Goal: Task Accomplishment & Management: Complete application form

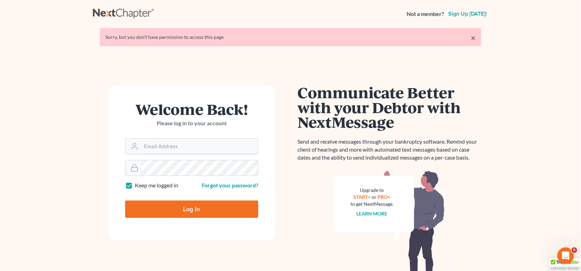
type input "[EMAIL_ADDRESS][DOMAIN_NAME]"
click at [172, 213] on input "Log In" at bounding box center [191, 208] width 133 height 17
type input "Thinking..."
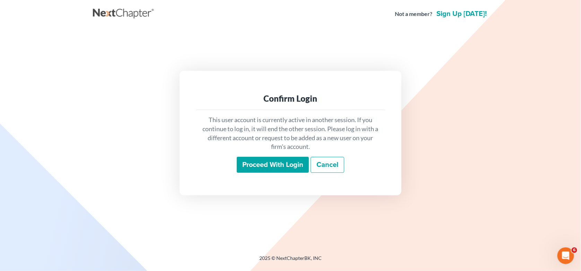
click at [285, 163] on input "Proceed with login" at bounding box center [273, 165] width 72 height 16
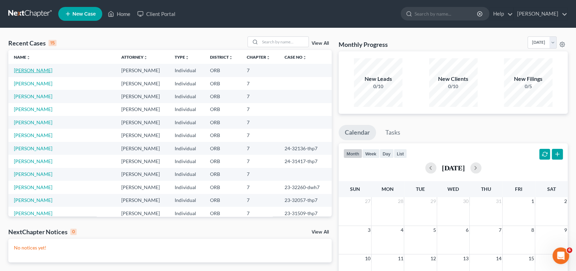
click at [24, 72] on link "[PERSON_NAME]" at bounding box center [33, 70] width 39 height 6
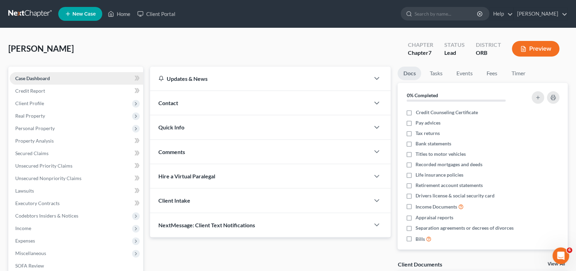
click at [53, 74] on link "Case Dashboard" at bounding box center [77, 78] width 134 height 12
click at [42, 80] on link "Case Dashboard" at bounding box center [77, 78] width 134 height 12
click at [39, 101] on span "Client Profile" at bounding box center [29, 103] width 29 height 6
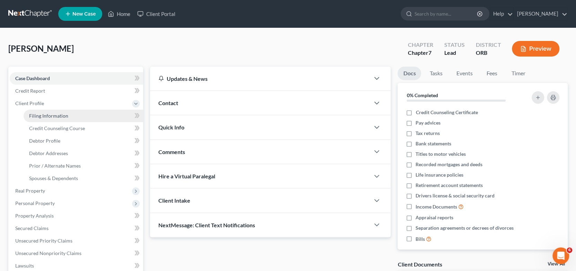
click at [55, 117] on span "Filing Information" at bounding box center [48, 116] width 39 height 6
select select "1"
select select "0"
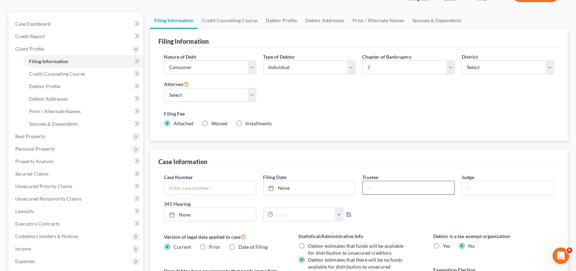
scroll to position [69, 0]
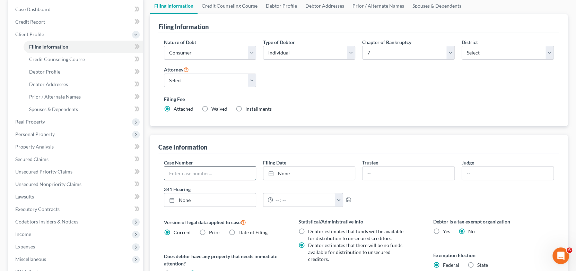
click at [180, 170] on input "text" at bounding box center [210, 172] width 92 height 13
type input "25-32522-thp7"
click at [309, 166] on link "[DATE]" at bounding box center [310, 172] width 92 height 13
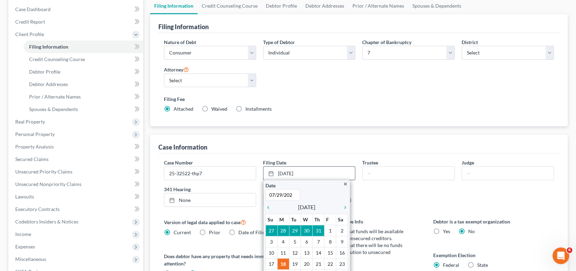
type input "[DATE]"
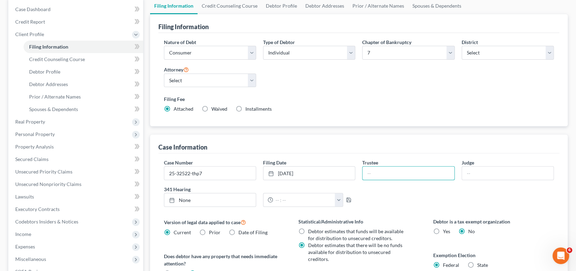
type input "m"
type input "[PERSON_NAME]"
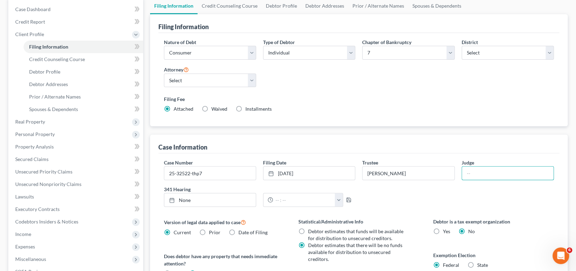
scroll to position [104, 0]
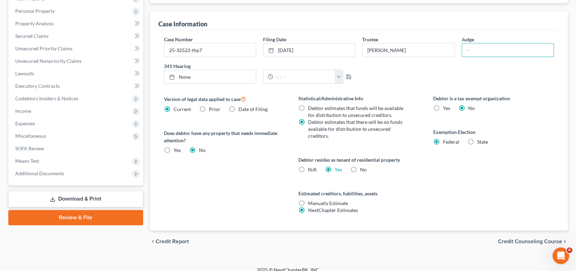
click at [549, 239] on span "Credit Counseling Course" at bounding box center [530, 242] width 64 height 6
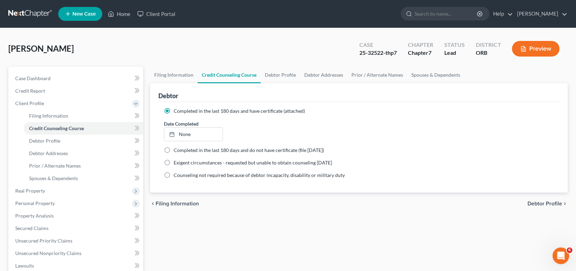
click at [311, 224] on div "Filing Information Credit Counseling Course Debtor Profile Debtor Addresses Pri…" at bounding box center [359, 242] width 425 height 351
click at [134, 102] on icon at bounding box center [136, 104] width 6 height 6
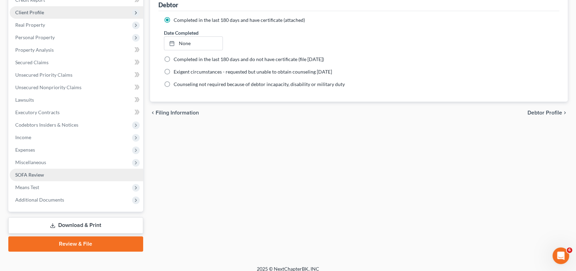
scroll to position [97, 0]
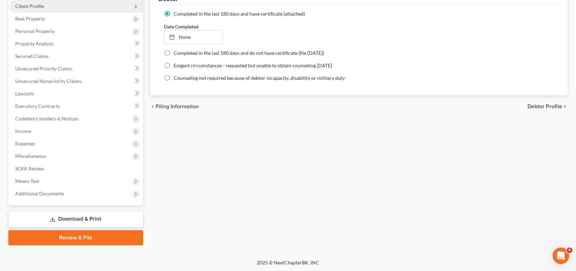
click at [90, 219] on link "Download & Print" at bounding box center [75, 219] width 135 height 16
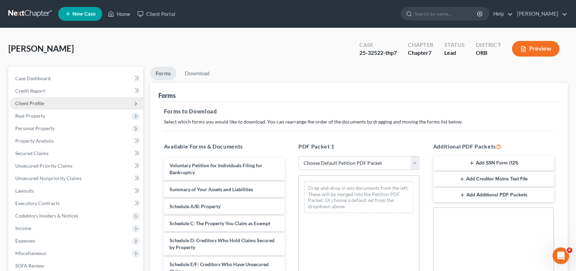
click at [345, 161] on select "Choose Default Petition PDF Packet Complete Bankruptcy Petition (all forms and …" at bounding box center [359, 163] width 121 height 14
select select "6"
click at [299, 156] on select "Choose Default Petition PDF Packet Complete Bankruptcy Petition (all forms and …" at bounding box center [359, 163] width 121 height 14
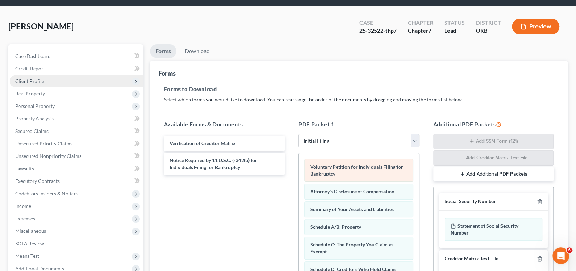
scroll to position [69, 0]
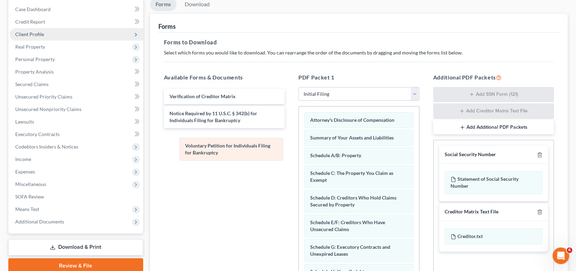
drag, startPoint x: 353, startPoint y: 117, endPoint x: 228, endPoint y: 144, distance: 128.0
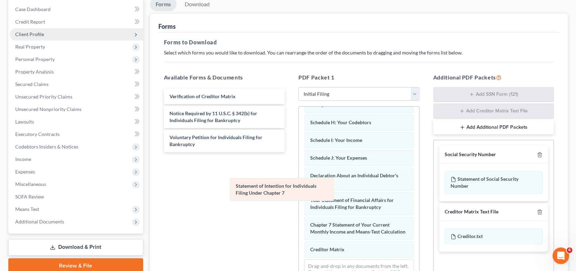
scroll to position [173, 0]
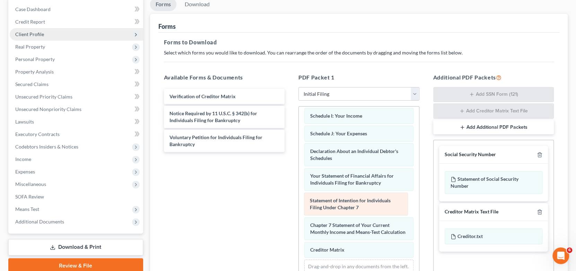
click at [349, 205] on div "Statement of Intention for Individuals Filing Under Chapter 7 Attorney's Disclo…" at bounding box center [359, 115] width 120 height 364
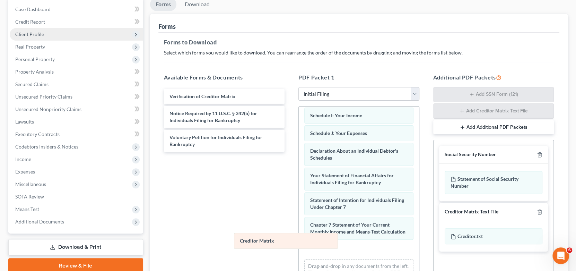
scroll to position [162, 0]
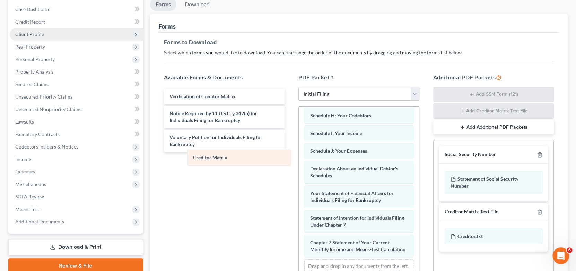
drag, startPoint x: 359, startPoint y: 247, endPoint x: 241, endPoint y: 157, distance: 148.0
click at [299, 156] on div "Creditor Matrix Attorney's Disclosure of Compensation Summary of Your Assets an…" at bounding box center [359, 123] width 120 height 346
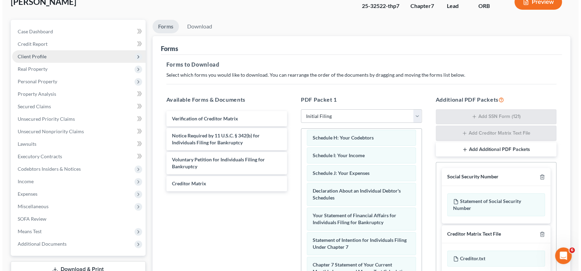
scroll to position [0, 0]
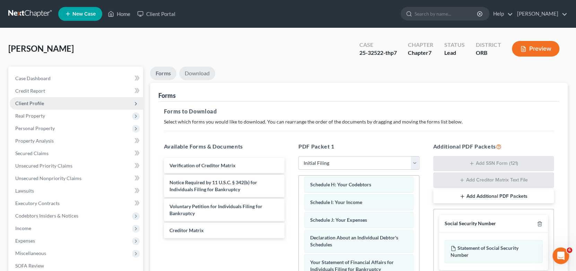
click at [198, 77] on link "Download" at bounding box center [197, 74] width 36 height 14
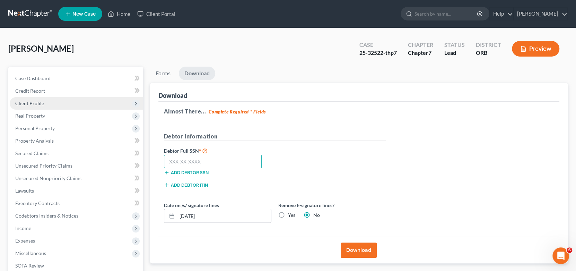
click at [216, 159] on input "text" at bounding box center [213, 162] width 98 height 14
type input "541-02-9001"
drag, startPoint x: 195, startPoint y: 216, endPoint x: 177, endPoint y: 215, distance: 18.4
click at [177, 215] on input "[DATE]" at bounding box center [224, 215] width 94 height 13
type input "[DATE]"
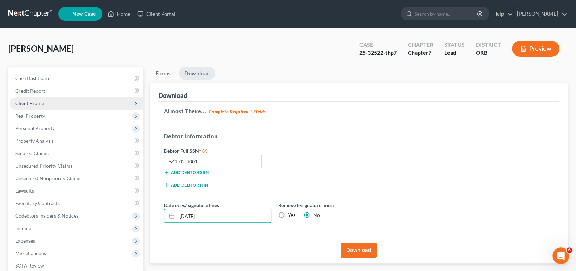
click at [359, 246] on button "Download" at bounding box center [359, 249] width 36 height 15
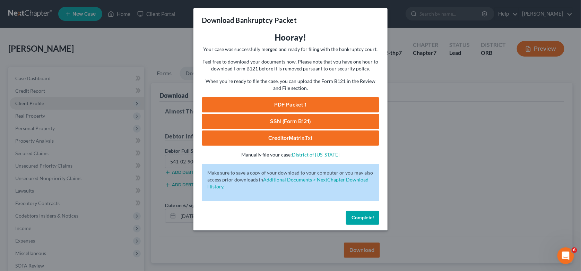
click at [280, 118] on link "SSN (Form B121)" at bounding box center [291, 121] width 178 height 15
click at [303, 101] on link "PDF Packet 1" at bounding box center [291, 104] width 178 height 15
